Goal: Use online tool/utility

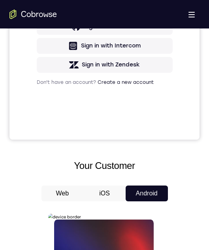
scroll to position [430, 0]
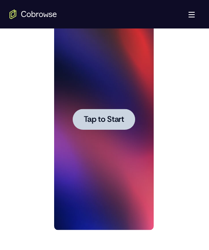
drag, startPoint x: 109, startPoint y: 118, endPoint x: 235, endPoint y: 53, distance: 141.7
click at [109, 118] on span "Tap to Start" at bounding box center [104, 120] width 40 height 8
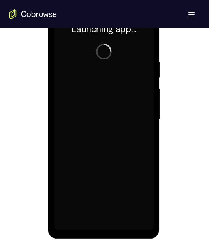
scroll to position [390, 0]
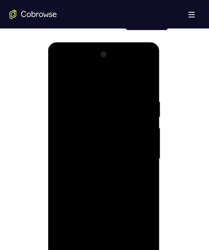
drag, startPoint x: 212, startPoint y: 117, endPoint x: 106, endPoint y: 83, distance: 111.3
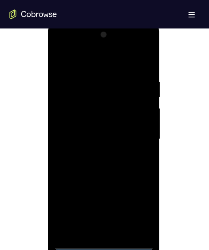
click at [101, 241] on div at bounding box center [104, 139] width 100 height 222
click at [103, 245] on div at bounding box center [104, 139] width 100 height 222
click at [147, 212] on div at bounding box center [104, 139] width 100 height 222
click at [77, 63] on div at bounding box center [104, 139] width 100 height 222
click at [139, 140] on div at bounding box center [104, 139] width 100 height 222
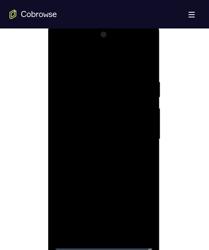
click at [98, 231] on div at bounding box center [104, 139] width 100 height 222
click at [95, 130] on div at bounding box center [104, 139] width 100 height 222
click at [112, 120] on div at bounding box center [104, 139] width 100 height 222
click at [89, 141] on div at bounding box center [104, 139] width 100 height 222
click at [145, 151] on div at bounding box center [104, 139] width 100 height 222
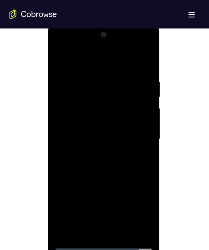
click at [140, 124] on div at bounding box center [104, 139] width 100 height 222
click at [98, 162] on div at bounding box center [104, 139] width 100 height 222
drag, startPoint x: 81, startPoint y: 60, endPoint x: 153, endPoint y: 83, distance: 74.9
click at [161, 82] on html "Online web based iOS Simulators and Android Emulators. Run iPhone, iPad, Mobile…" at bounding box center [104, 141] width 113 height 237
drag, startPoint x: 94, startPoint y: 80, endPoint x: 211, endPoint y: 106, distance: 119.7
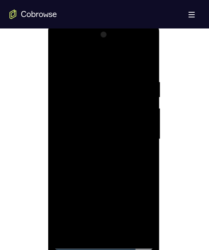
click at [94, 80] on div at bounding box center [104, 139] width 100 height 222
click at [144, 62] on div at bounding box center [104, 139] width 100 height 222
click at [122, 235] on div at bounding box center [104, 139] width 100 height 222
click at [124, 177] on div at bounding box center [104, 139] width 100 height 222
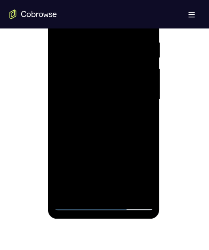
drag, startPoint x: 112, startPoint y: 133, endPoint x: 90, endPoint y: 30, distance: 105.6
click at [108, 0] on div at bounding box center [104, 100] width 100 height 222
drag, startPoint x: 109, startPoint y: 129, endPoint x: 106, endPoint y: 57, distance: 72.0
click at [107, 60] on div at bounding box center [104, 100] width 100 height 222
drag, startPoint x: 102, startPoint y: 175, endPoint x: 91, endPoint y: 210, distance: 36.3
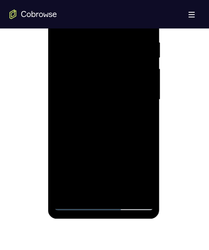
click at [87, 220] on html "Online web based iOS Simulators and Android Emulators. Run iPhone, iPad, Mobile…" at bounding box center [104, 101] width 113 height 237
drag, startPoint x: 101, startPoint y: 109, endPoint x: 85, endPoint y: 201, distance: 92.7
click at [85, 195] on div at bounding box center [104, 100] width 100 height 222
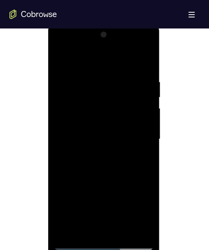
drag, startPoint x: 93, startPoint y: 134, endPoint x: 57, endPoint y: 222, distance: 94.5
click at [66, 240] on div at bounding box center [104, 139] width 100 height 222
click at [66, 56] on div at bounding box center [104, 139] width 100 height 222
click at [112, 80] on div at bounding box center [104, 139] width 100 height 222
click at [148, 153] on div at bounding box center [104, 139] width 100 height 222
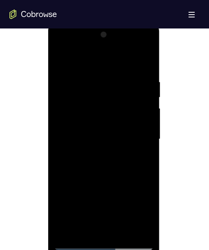
click at [148, 153] on div at bounding box center [104, 139] width 100 height 222
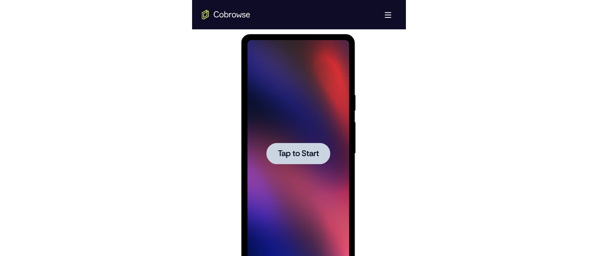
scroll to position [370, 0]
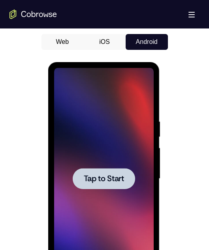
click at [39, 130] on div at bounding box center [104, 177] width 190 height 243
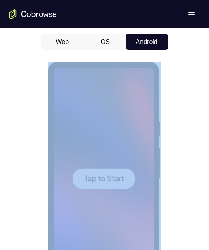
click at [39, 130] on div at bounding box center [104, 177] width 190 height 243
click at [38, 130] on div at bounding box center [104, 177] width 190 height 243
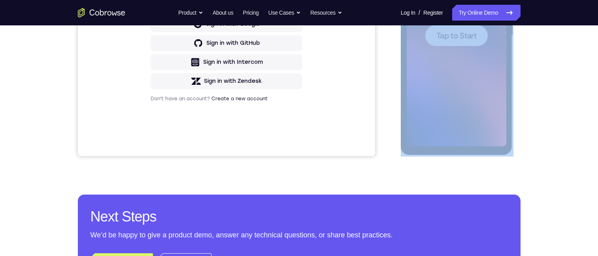
scroll to position [133, 0]
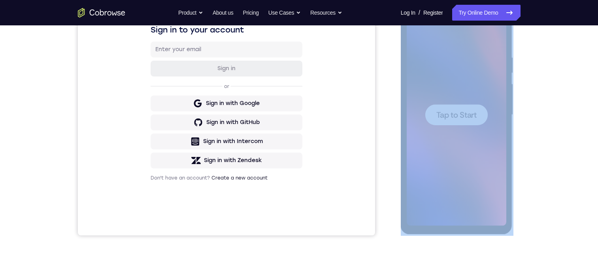
click at [403, 136] on div "Your Support Agent Your Customer Web iOS Android Next Steps We’d be happy to gi…" at bounding box center [299, 153] width 506 height 522
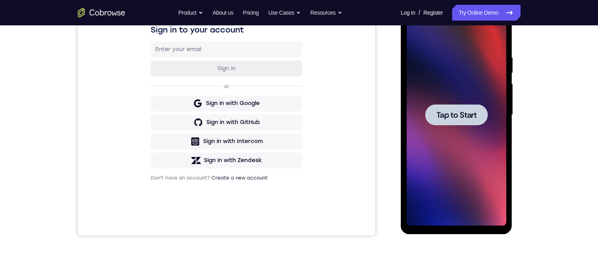
click at [403, 121] on div at bounding box center [457, 114] width 62 height 21
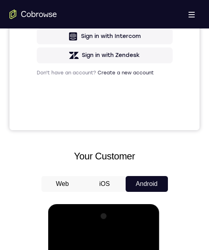
scroll to position [449, 0]
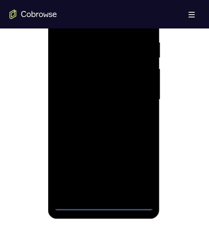
click at [103, 208] on div at bounding box center [104, 100] width 100 height 222
click at [140, 169] on div at bounding box center [104, 100] width 100 height 222
click at [87, 24] on div at bounding box center [104, 100] width 100 height 222
click at [135, 100] on div at bounding box center [104, 100] width 100 height 222
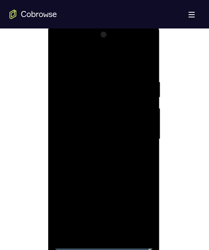
click at [93, 154] on div at bounding box center [104, 139] width 100 height 222
click at [106, 131] on div at bounding box center [104, 139] width 100 height 222
click at [115, 130] on div at bounding box center [104, 139] width 100 height 222
click at [121, 137] on div at bounding box center [104, 139] width 100 height 222
click at [121, 165] on div at bounding box center [104, 139] width 100 height 222
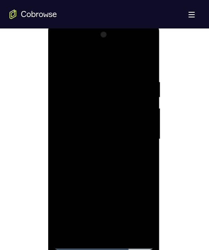
drag, startPoint x: 107, startPoint y: 163, endPoint x: 168, endPoint y: 48, distance: 129.3
click at [107, 163] on div at bounding box center [104, 139] width 100 height 222
click at [142, 78] on div at bounding box center [104, 139] width 100 height 222
click at [113, 223] on div at bounding box center [104, 139] width 100 height 222
click at [114, 227] on div at bounding box center [104, 139] width 100 height 222
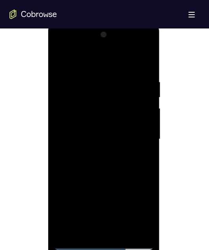
drag, startPoint x: 95, startPoint y: 60, endPoint x: 152, endPoint y: 79, distance: 60.0
click at [161, 51] on html "Online web based iOS Simulators and Android Emulators. Run iPhone, iPad, Mobile…" at bounding box center [104, 141] width 113 height 237
click at [136, 51] on div at bounding box center [104, 139] width 100 height 222
click at [148, 61] on div at bounding box center [104, 139] width 100 height 222
click at [68, 49] on div at bounding box center [104, 139] width 100 height 222
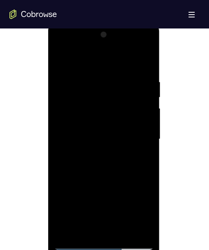
click at [73, 116] on div at bounding box center [104, 139] width 100 height 222
click at [108, 165] on div at bounding box center [104, 139] width 100 height 222
click at [89, 233] on div at bounding box center [104, 139] width 100 height 222
click at [63, 59] on div at bounding box center [104, 139] width 100 height 222
click at [85, 73] on div at bounding box center [104, 139] width 100 height 222
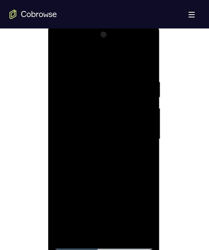
click at [125, 144] on div at bounding box center [104, 139] width 100 height 222
click at [120, 181] on div at bounding box center [104, 139] width 100 height 222
click at [109, 181] on div at bounding box center [104, 139] width 100 height 222
click at [93, 227] on div at bounding box center [104, 139] width 100 height 222
click at [140, 162] on div at bounding box center [104, 139] width 100 height 222
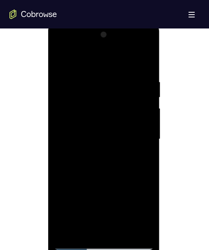
click at [55, 57] on div at bounding box center [104, 139] width 100 height 222
click at [74, 71] on div at bounding box center [104, 139] width 100 height 222
click at [62, 57] on div at bounding box center [104, 139] width 100 height 222
click at [87, 75] on div at bounding box center [104, 139] width 100 height 222
click at [139, 137] on div at bounding box center [104, 139] width 100 height 222
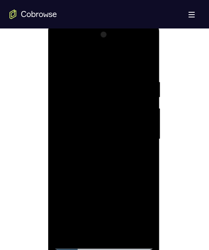
click at [148, 143] on div at bounding box center [104, 139] width 100 height 222
click at [147, 150] on div at bounding box center [104, 139] width 100 height 222
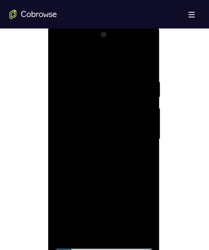
click at [147, 150] on div at bounding box center [104, 139] width 100 height 222
click at [150, 129] on div at bounding box center [104, 139] width 100 height 222
drag, startPoint x: 150, startPoint y: 129, endPoint x: 211, endPoint y: 154, distance: 65.5
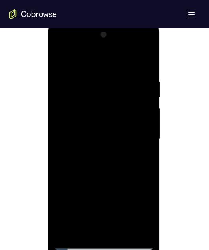
click at [150, 129] on div at bounding box center [104, 139] width 100 height 222
